Goal: Book appointment/travel/reservation

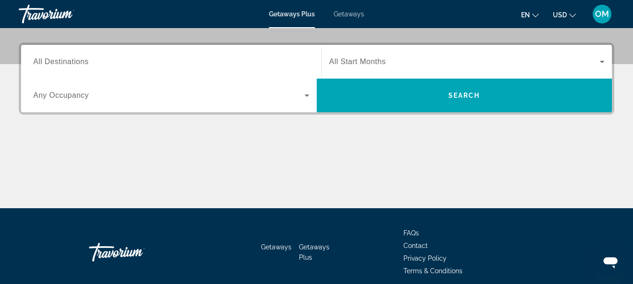
scroll to position [233, 0]
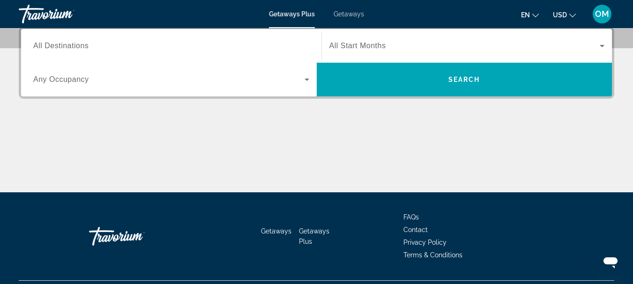
click at [84, 53] on div "Search widget" at bounding box center [171, 46] width 276 height 27
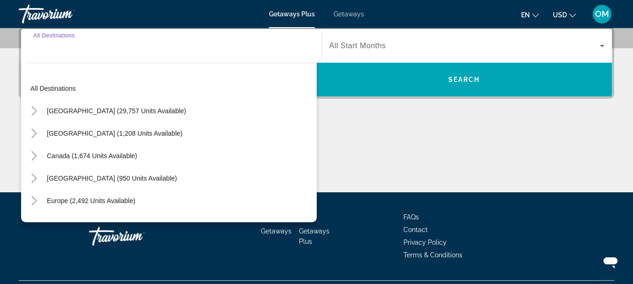
scroll to position [229, 0]
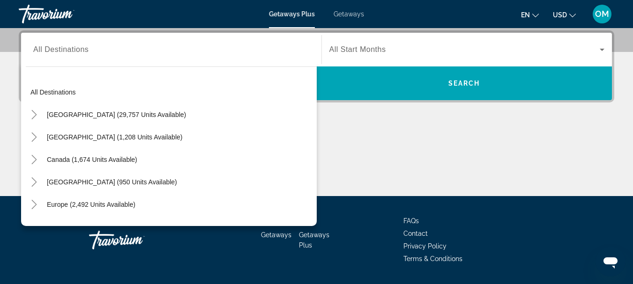
click at [44, 60] on div "Search widget" at bounding box center [171, 50] width 276 height 27
click at [111, 160] on span "Canada (1,674 units available)" at bounding box center [92, 159] width 90 height 7
type input "**********"
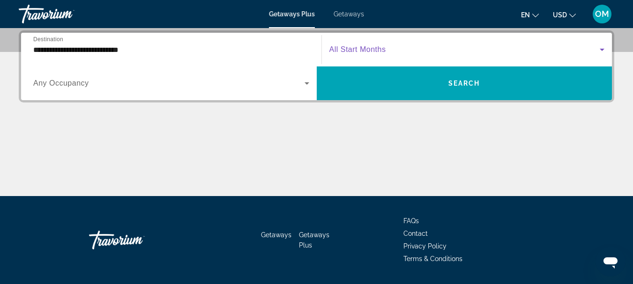
click at [398, 53] on span "Search widget" at bounding box center [464, 49] width 271 height 11
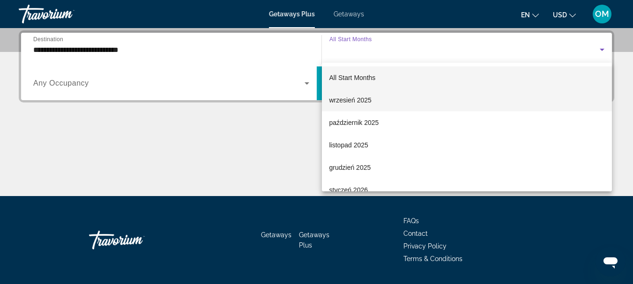
click at [372, 104] on mat-option "wrzesień 2025" at bounding box center [467, 100] width 290 height 22
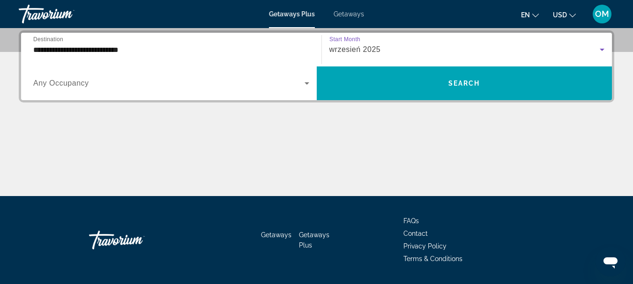
click at [383, 51] on div "wrzesień 2025" at bounding box center [464, 49] width 271 height 11
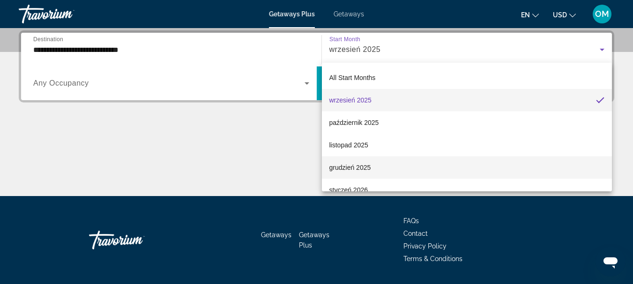
click at [366, 167] on span "grudzień 2025" at bounding box center [350, 167] width 42 height 11
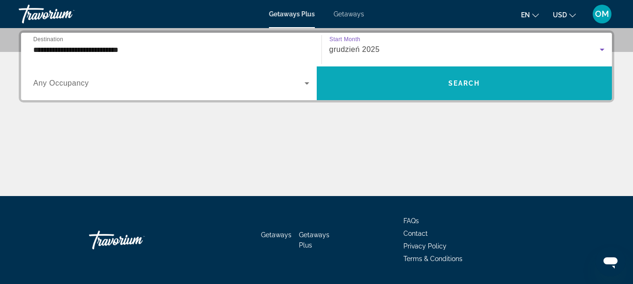
click at [414, 88] on span "Search widget" at bounding box center [464, 83] width 295 height 22
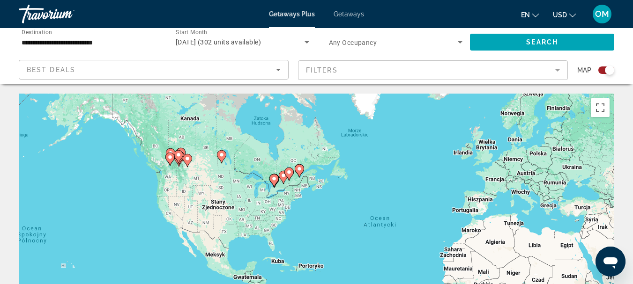
drag, startPoint x: 94, startPoint y: 188, endPoint x: 187, endPoint y: 191, distance: 92.8
click at [187, 191] on div "Aby aktywować przeciąganie za pomocą klawiatury, naciśnij Alt + Enter. Po włącz…" at bounding box center [316, 234] width 595 height 281
click at [307, 42] on icon "Search widget" at bounding box center [306, 42] width 5 height 2
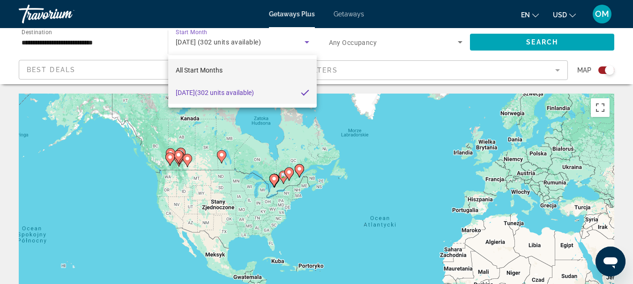
click at [203, 68] on span "All Start Months" at bounding box center [199, 69] width 47 height 7
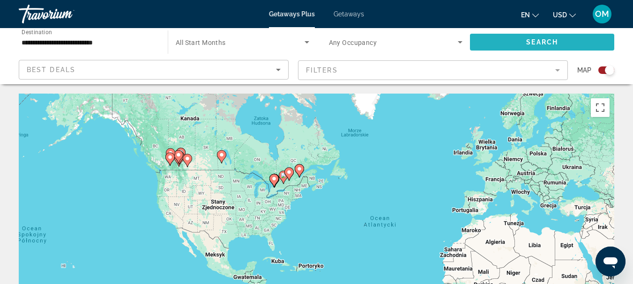
click at [583, 46] on span "Search widget" at bounding box center [542, 42] width 144 height 22
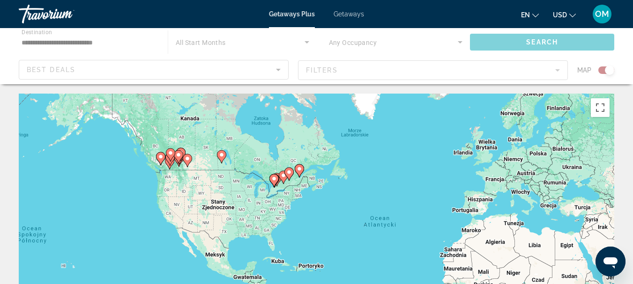
click at [458, 44] on div "Main content" at bounding box center [316, 56] width 633 height 56
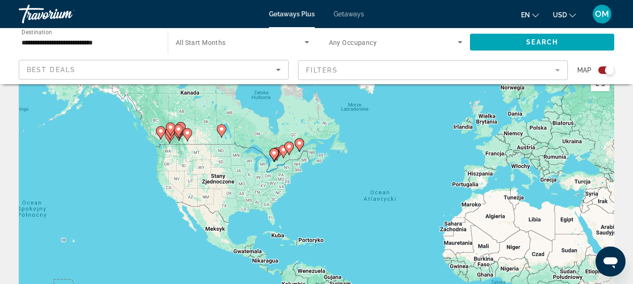
scroll to position [47, 0]
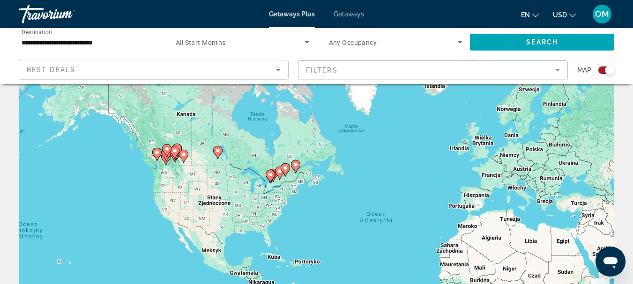
drag, startPoint x: 206, startPoint y: 159, endPoint x: 201, endPoint y: 198, distance: 39.1
click at [203, 198] on div "Aby aktywować przeciąganie za pomocą klawiatury, naciśnij Alt + Enter. Po włącz…" at bounding box center [316, 187] width 595 height 281
click at [155, 156] on icon "Main content" at bounding box center [156, 155] width 8 height 12
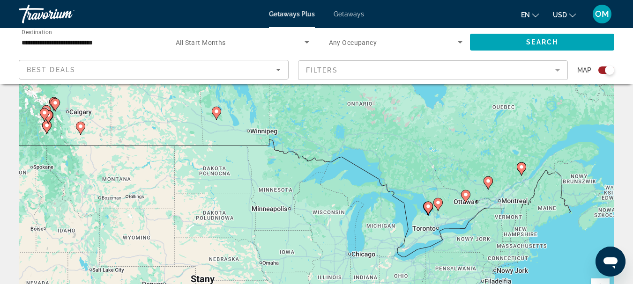
drag, startPoint x: 598, startPoint y: 157, endPoint x: 274, endPoint y: 110, distance: 327.4
click at [255, 95] on div "Aby aktywować przeciąganie za pomocą klawiatury, naciśnij Alt + Enter. Po włącz…" at bounding box center [316, 187] width 595 height 281
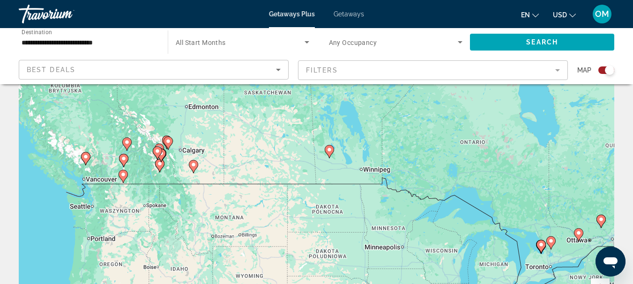
drag, startPoint x: 533, startPoint y: 122, endPoint x: 639, endPoint y: 166, distance: 115.1
click at [633, 166] on html "**********" at bounding box center [316, 95] width 633 height 284
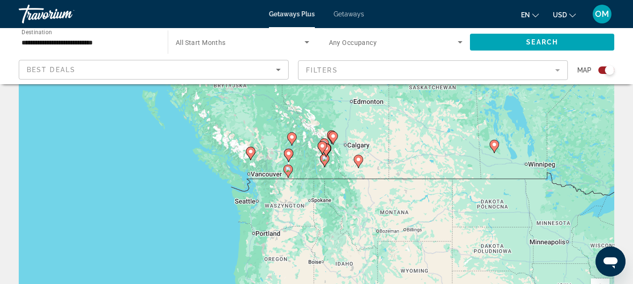
drag, startPoint x: 342, startPoint y: 175, endPoint x: 473, endPoint y: 170, distance: 130.8
click at [479, 170] on div "Aby aktywować przeciąganie za pomocą klawiatury, naciśnij Alt + Enter. Po włącz…" at bounding box center [316, 187] width 595 height 281
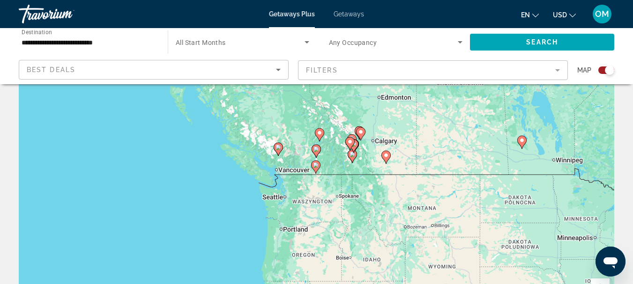
click at [277, 149] on image "Main content" at bounding box center [278, 148] width 6 height 6
type input "**********"
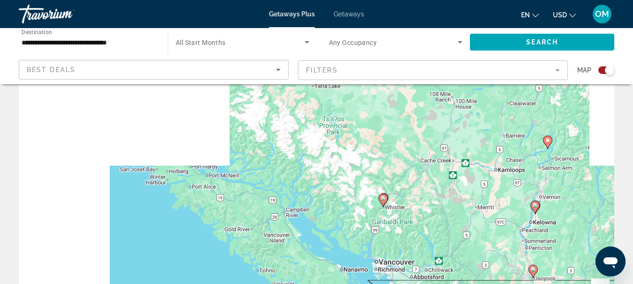
drag, startPoint x: 249, startPoint y: 126, endPoint x: 452, endPoint y: 255, distance: 240.9
click at [464, 263] on div "Aby aktywować przeciąganie za pomocą klawiatury, naciśnij Alt + Enter. Po włącz…" at bounding box center [316, 187] width 595 height 281
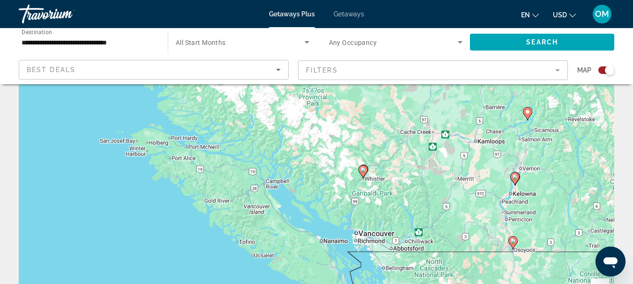
click at [364, 171] on image "Main content" at bounding box center [363, 170] width 6 height 6
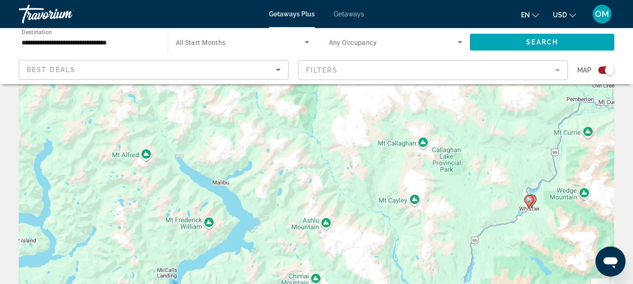
drag, startPoint x: 502, startPoint y: 153, endPoint x: 343, endPoint y: 243, distance: 183.5
click at [343, 243] on div "Aby korzystać z interfejsu, używaj klawiszy strzałek. Aby aktywować przeciągani…" at bounding box center [316, 187] width 595 height 281
click at [532, 199] on icon "Main content" at bounding box center [528, 202] width 8 height 12
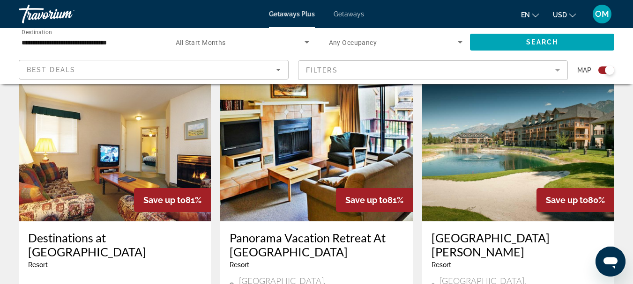
scroll to position [675, 0]
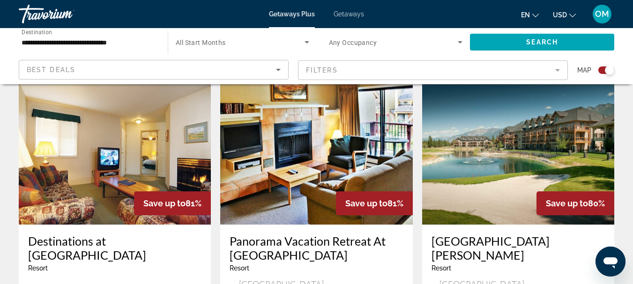
click at [553, 152] on img "Main content" at bounding box center [518, 150] width 192 height 150
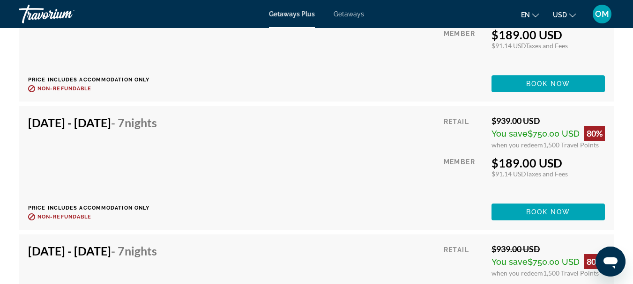
scroll to position [2478, 0]
